Goal: Transaction & Acquisition: Obtain resource

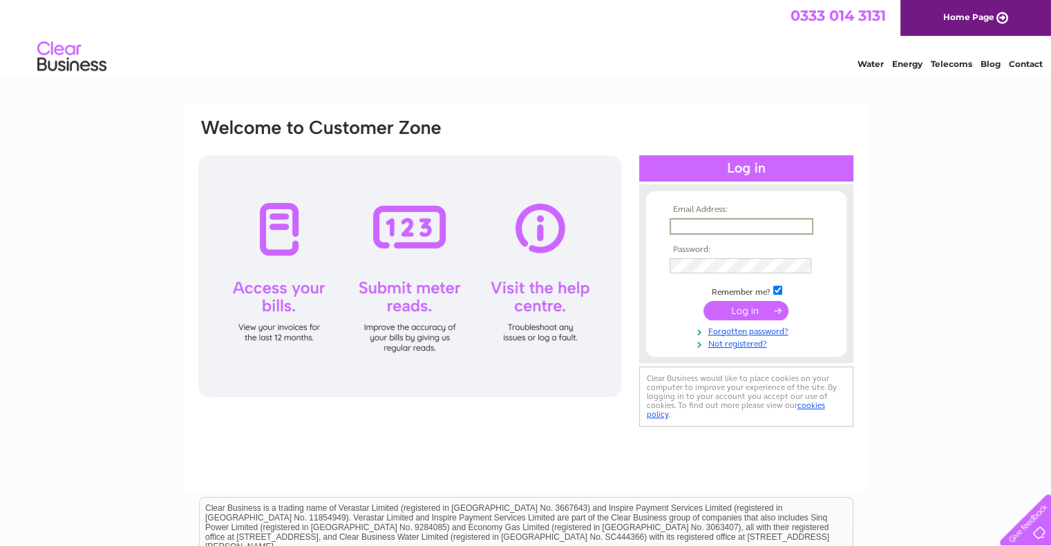
click at [725, 225] on input "text" at bounding box center [741, 226] width 144 height 17
drag, startPoint x: 801, startPoint y: 228, endPoint x: 514, endPoint y: 247, distance: 287.3
click at [514, 247] on div "Email Address: sjwdavidson@yahoo.co.uk Password:" at bounding box center [526, 273] width 658 height 313
type input "scot@strawberryfieldstraining.org.uk"
click at [703, 301] on input "submit" at bounding box center [745, 310] width 85 height 19
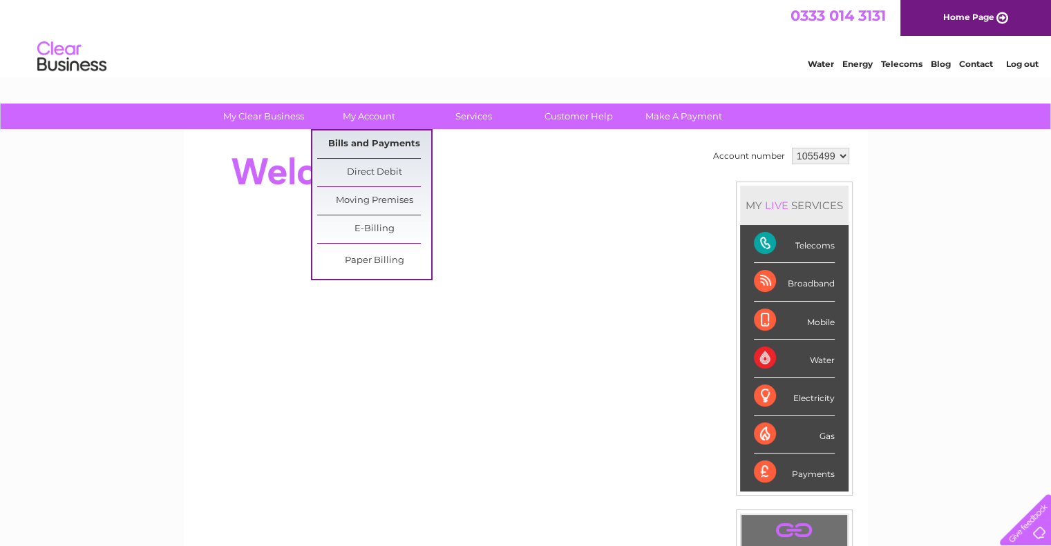
click at [382, 140] on link "Bills and Payments" at bounding box center [374, 145] width 114 height 28
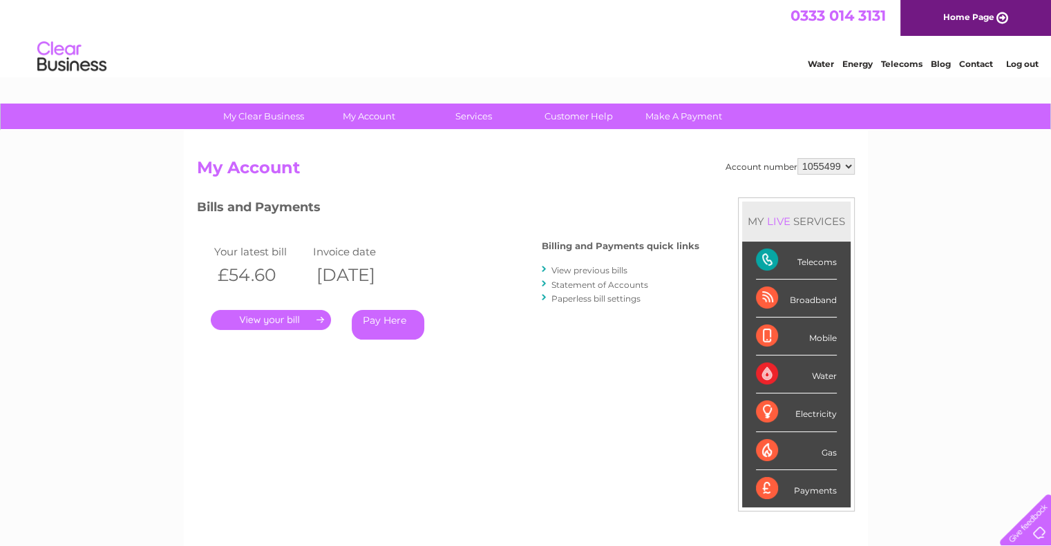
click at [287, 327] on link "." at bounding box center [271, 320] width 120 height 20
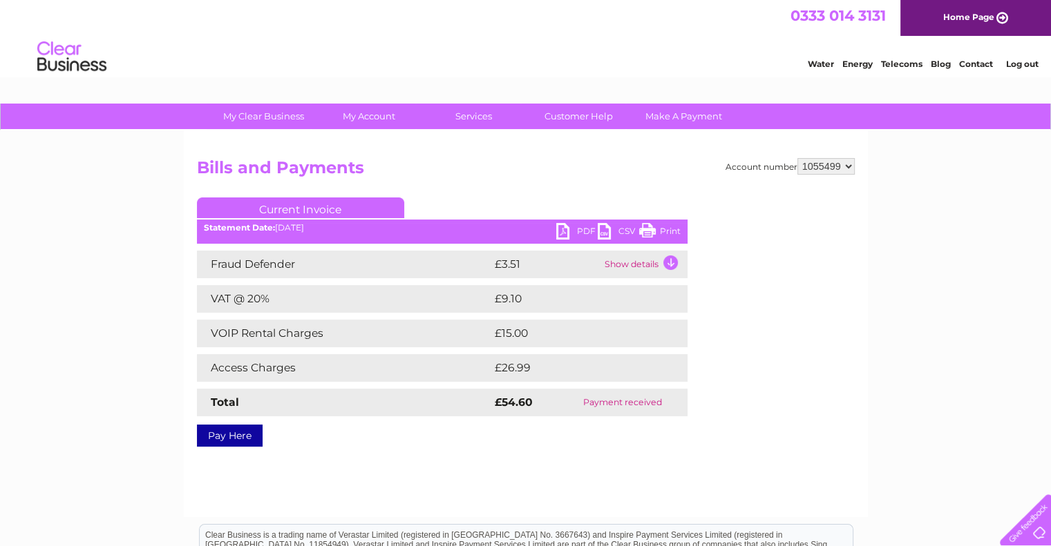
click at [581, 228] on link "PDF" at bounding box center [576, 233] width 41 height 20
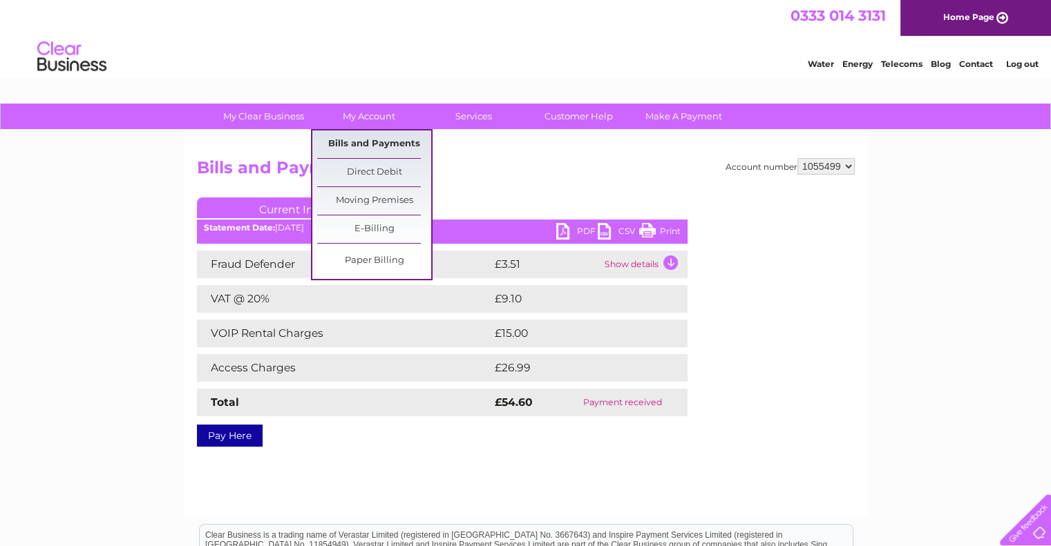
click at [356, 143] on link "Bills and Payments" at bounding box center [374, 145] width 114 height 28
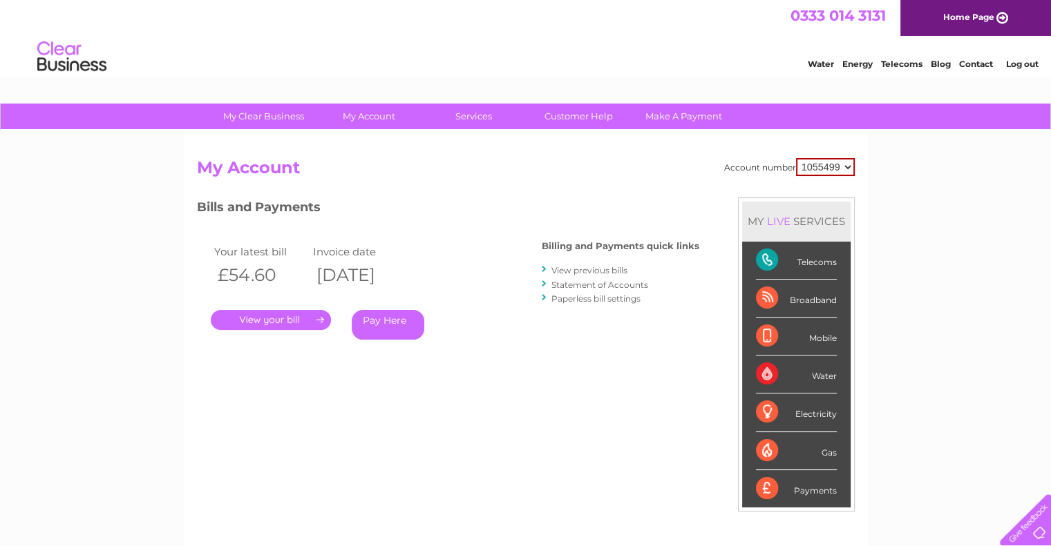
click at [593, 273] on link "View previous bills" at bounding box center [589, 270] width 76 height 10
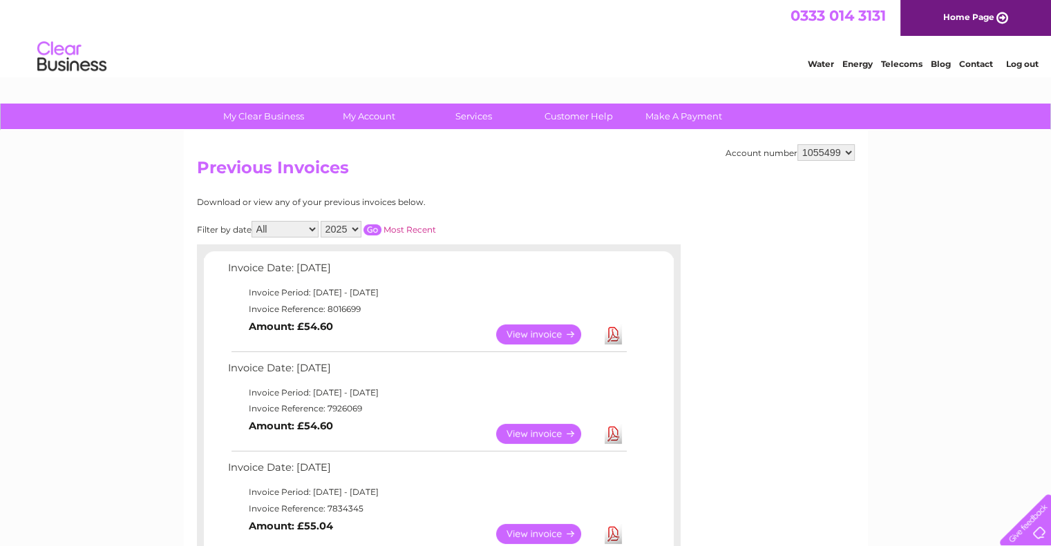
scroll to position [60, 0]
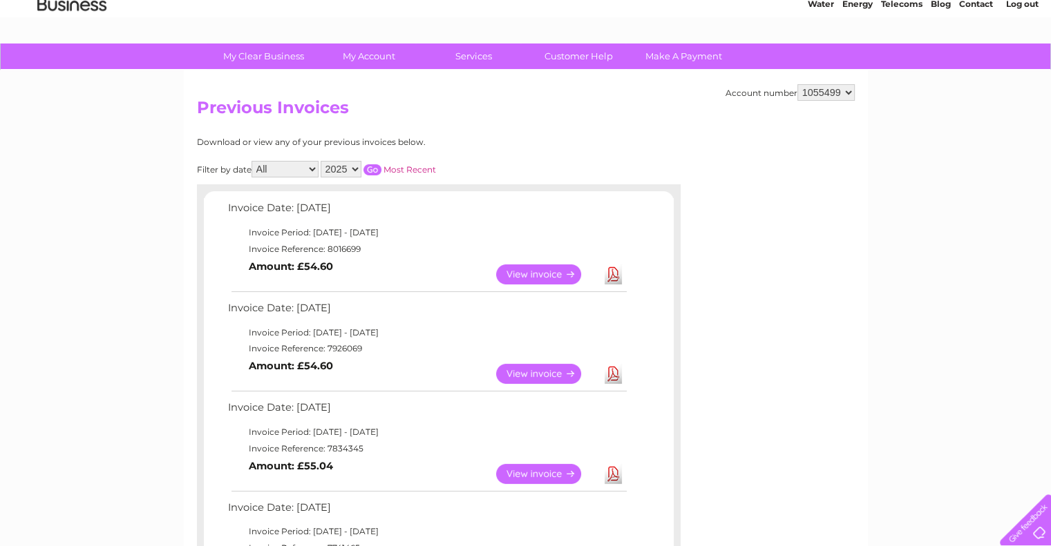
click at [539, 371] on link "View" at bounding box center [547, 374] width 102 height 20
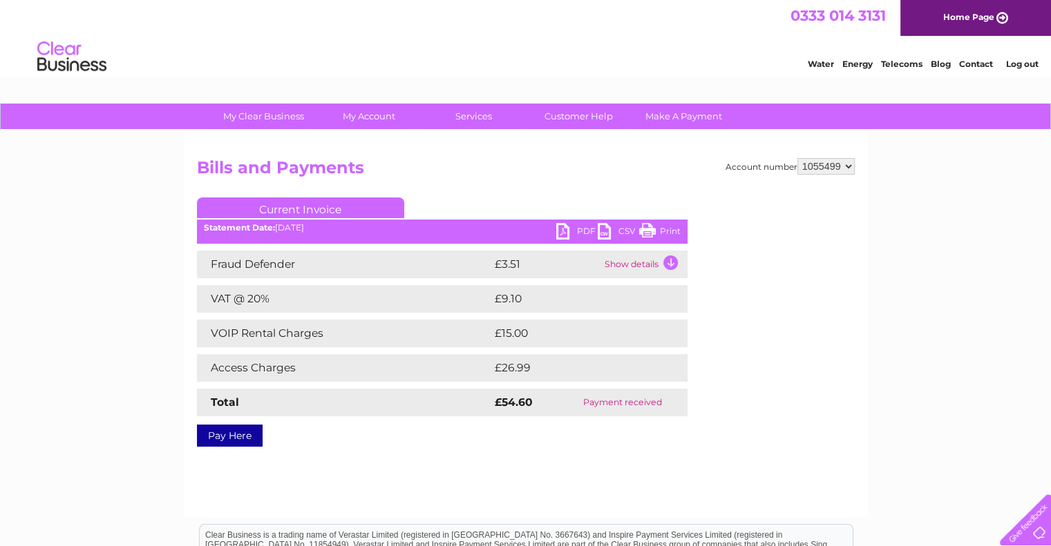
click at [565, 226] on link "PDF" at bounding box center [576, 233] width 41 height 20
